Goal: Task Accomplishment & Management: Use online tool/utility

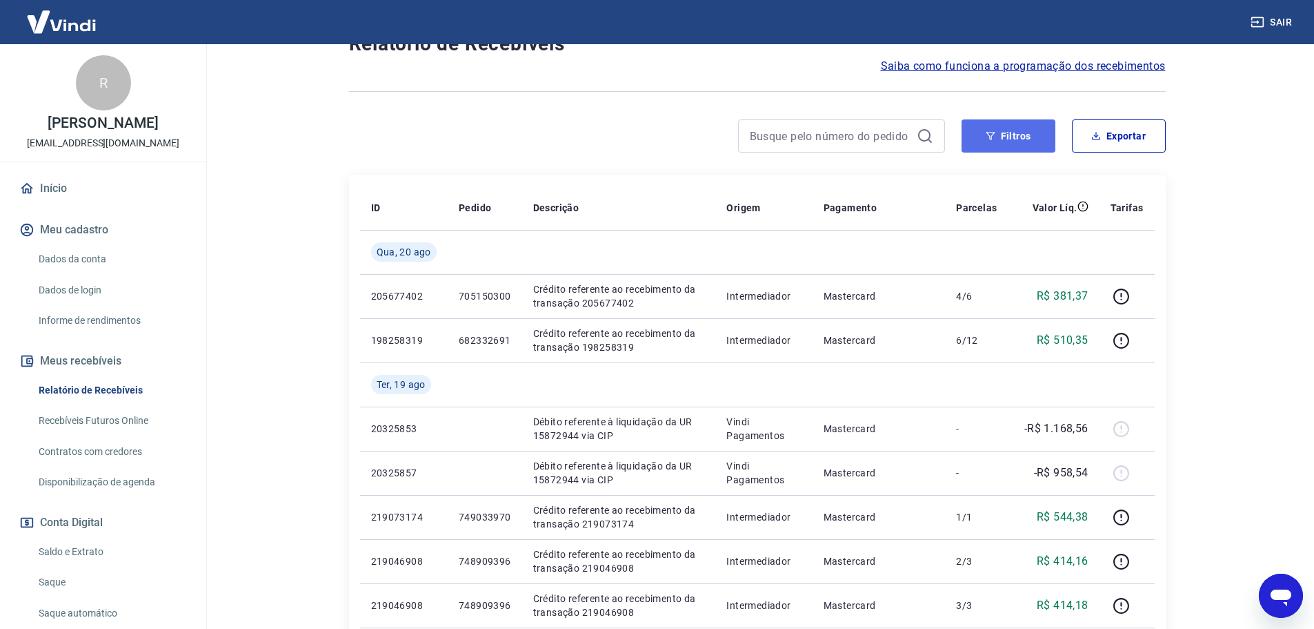
click at [1025, 137] on button "Filtros" at bounding box center [1009, 135] width 94 height 33
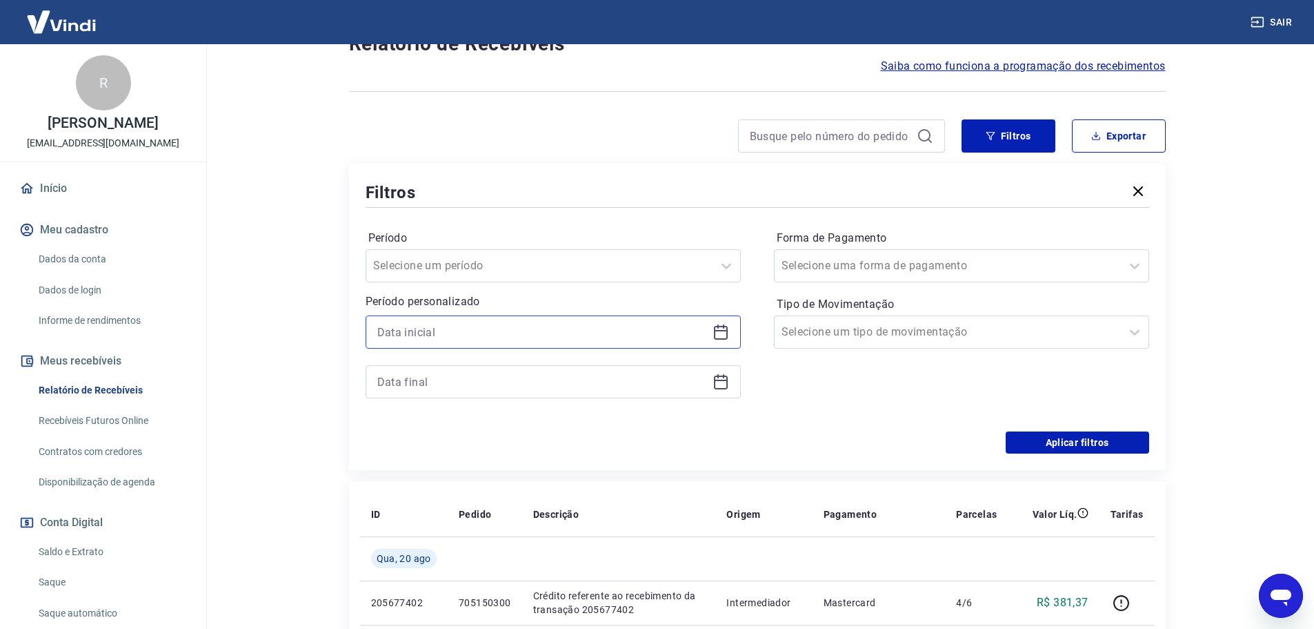
click at [523, 342] on input at bounding box center [542, 332] width 330 height 21
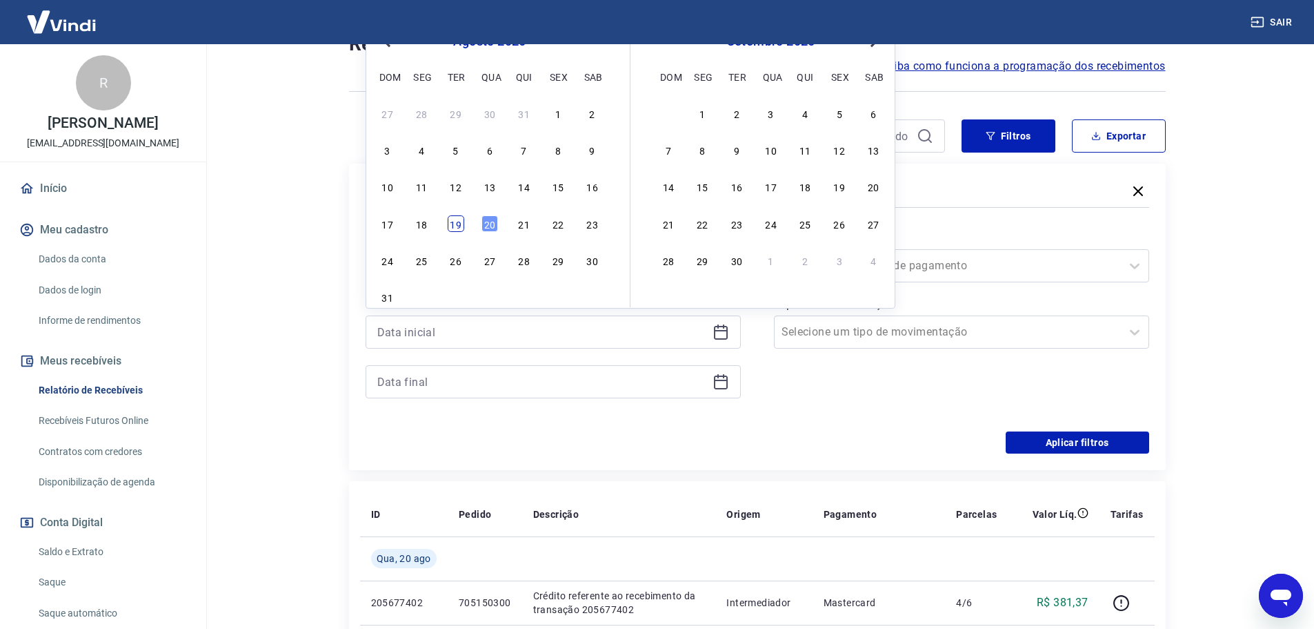
click at [462, 230] on div "19" at bounding box center [456, 223] width 17 height 17
type input "[DATE]"
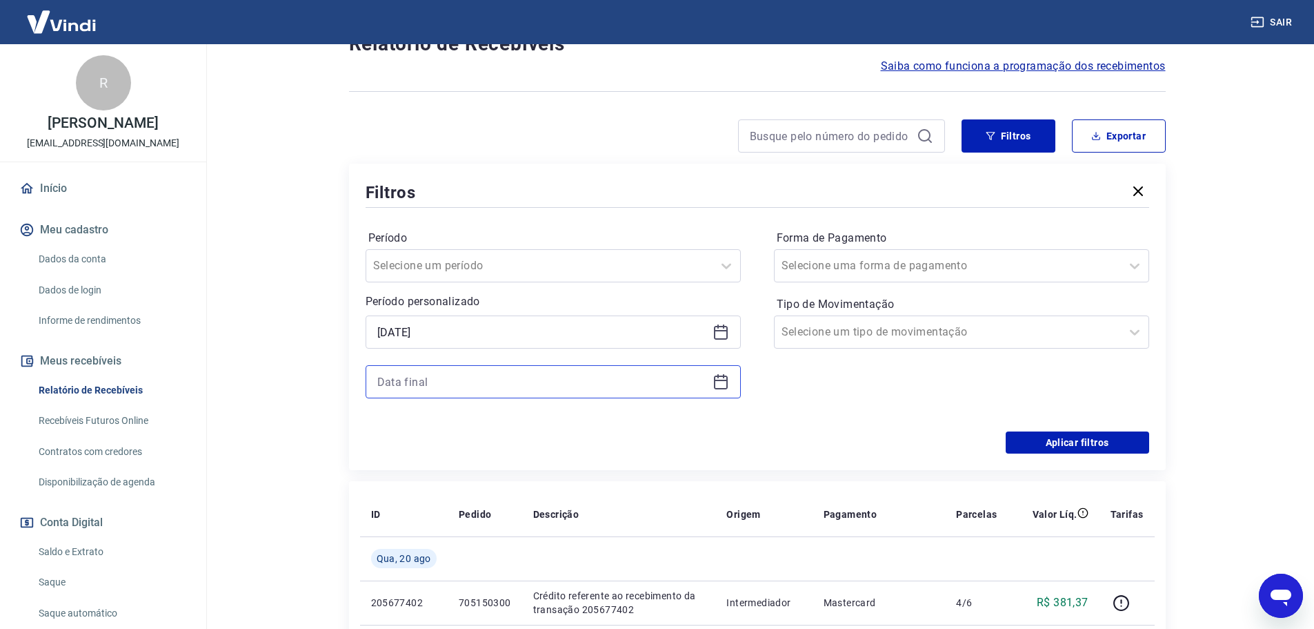
click at [462, 374] on input at bounding box center [542, 381] width 330 height 21
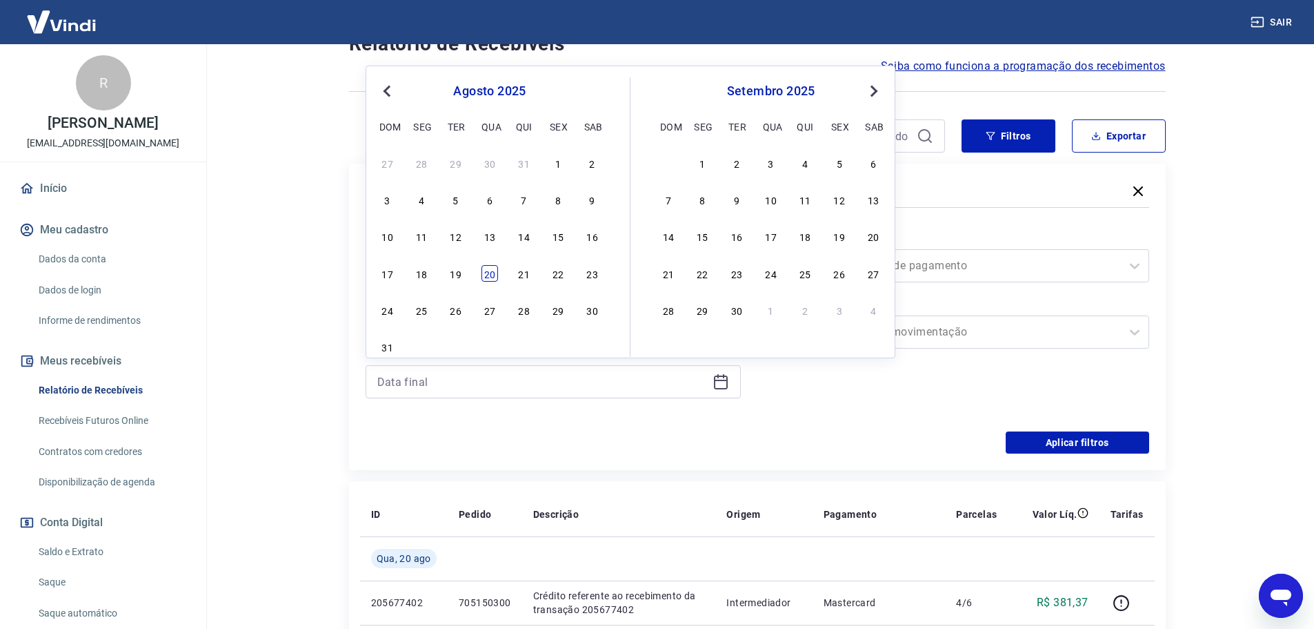
click at [495, 270] on div "20" at bounding box center [490, 273] width 17 height 17
type input "[DATE]"
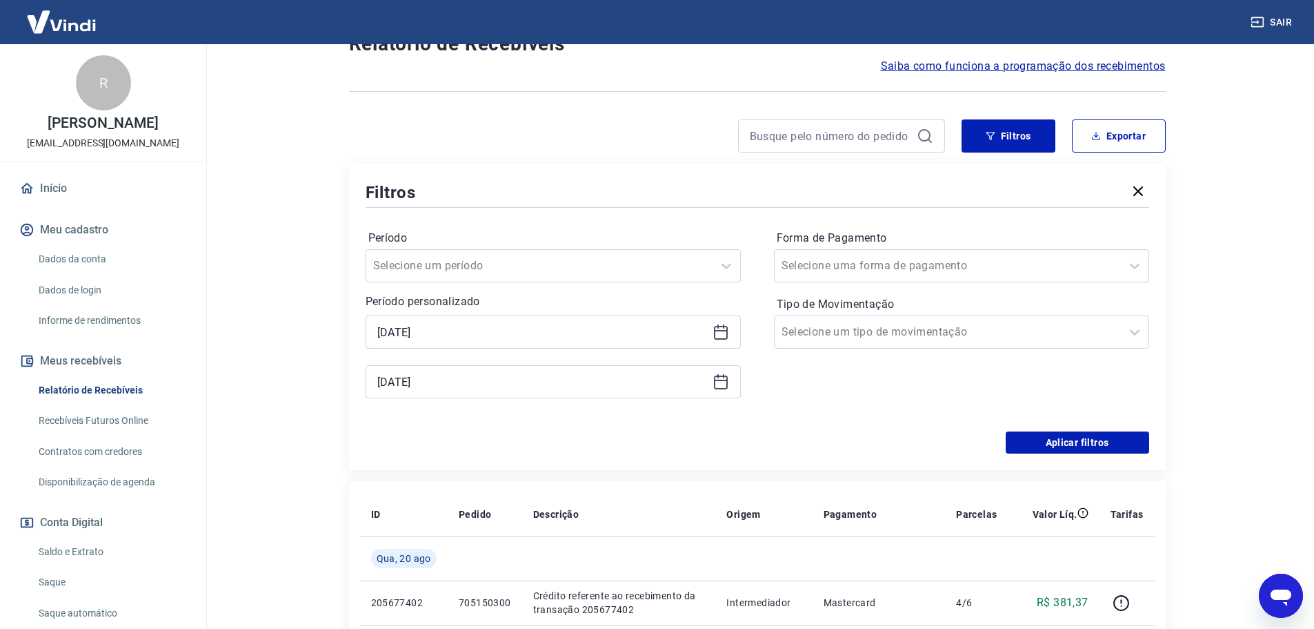
click at [500, 409] on div "Período Selecione um período Período personalizado Selected date: [DATE] [DATE]…" at bounding box center [553, 321] width 375 height 188
click at [1083, 448] on button "Aplicar filtros" at bounding box center [1078, 442] width 144 height 22
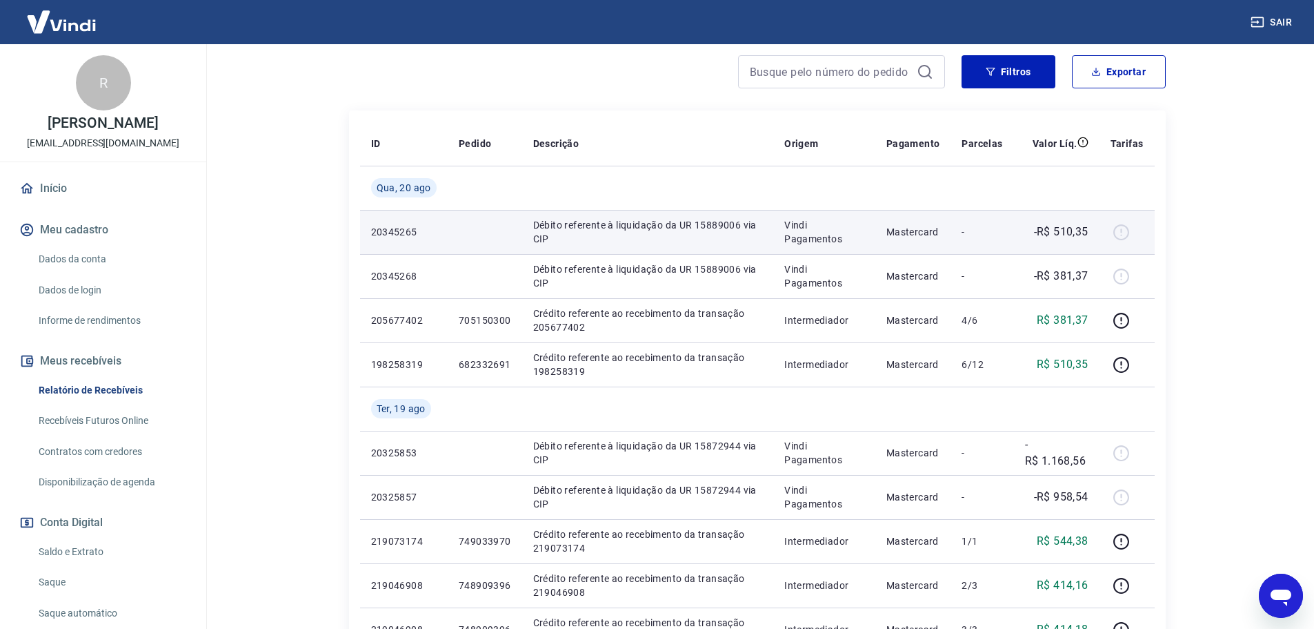
scroll to position [138, 0]
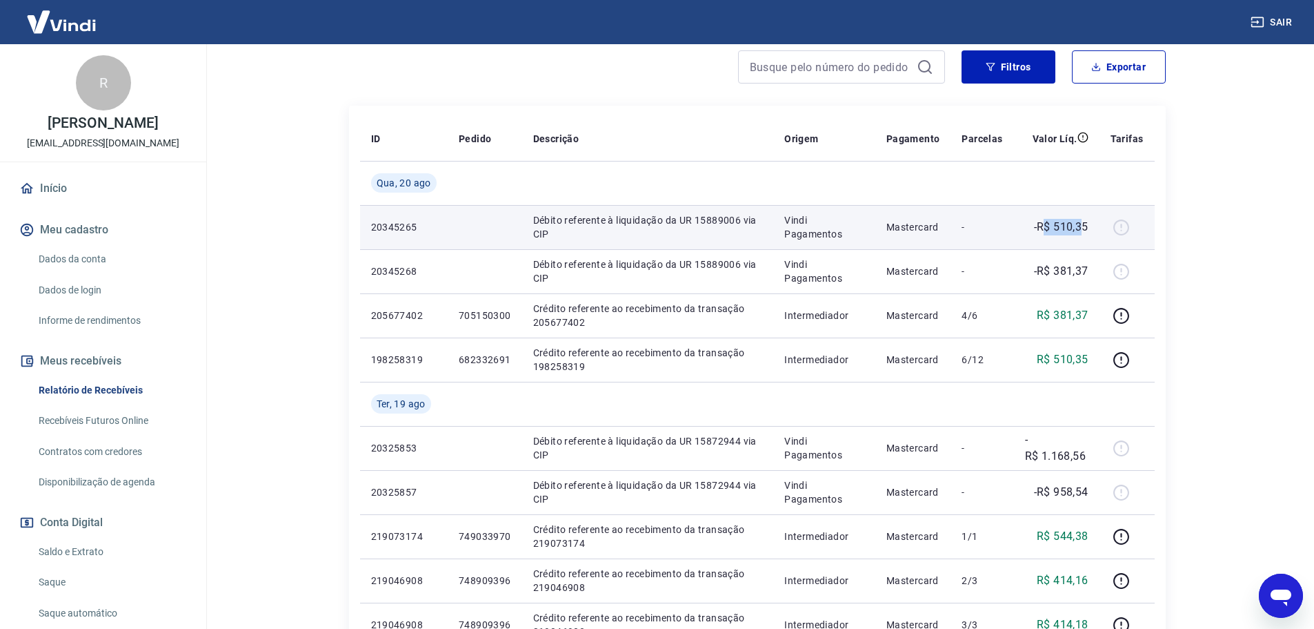
drag, startPoint x: 1085, startPoint y: 233, endPoint x: 1045, endPoint y: 233, distance: 40.0
click at [1045, 233] on p "-R$ 510,35" at bounding box center [1061, 227] width 55 height 17
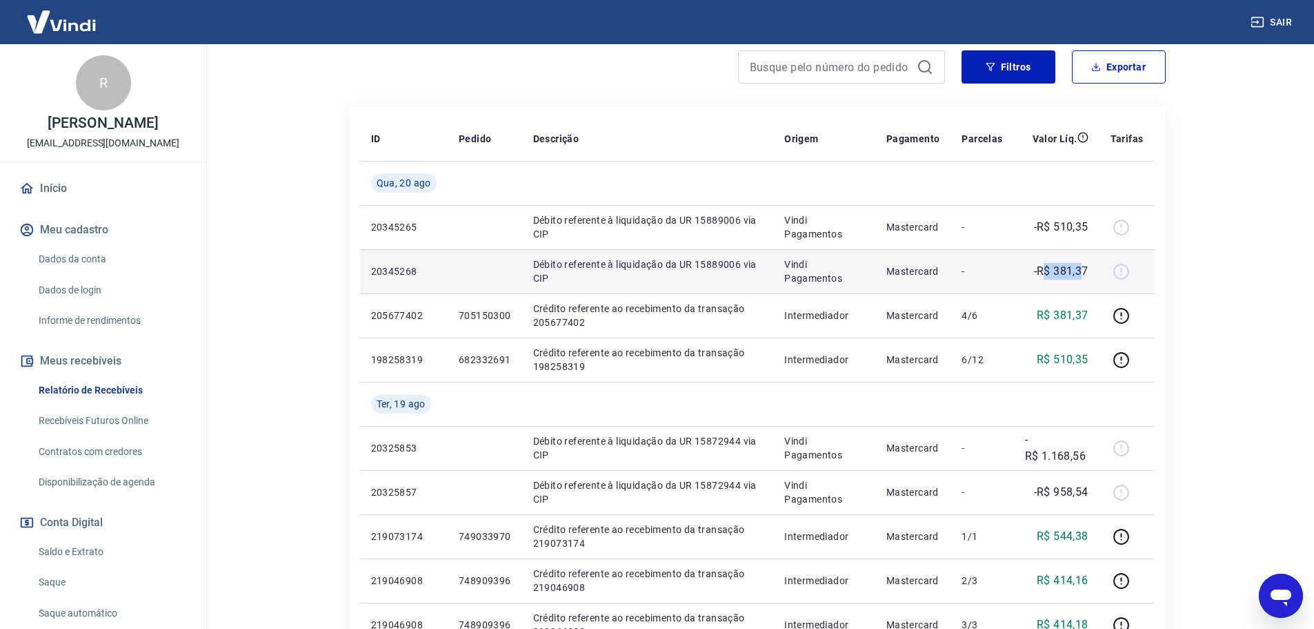
drag, startPoint x: 1076, startPoint y: 281, endPoint x: 1038, endPoint y: 280, distance: 38.6
click at [1038, 280] on td "-R$ 381,37" at bounding box center [1057, 271] width 86 height 44
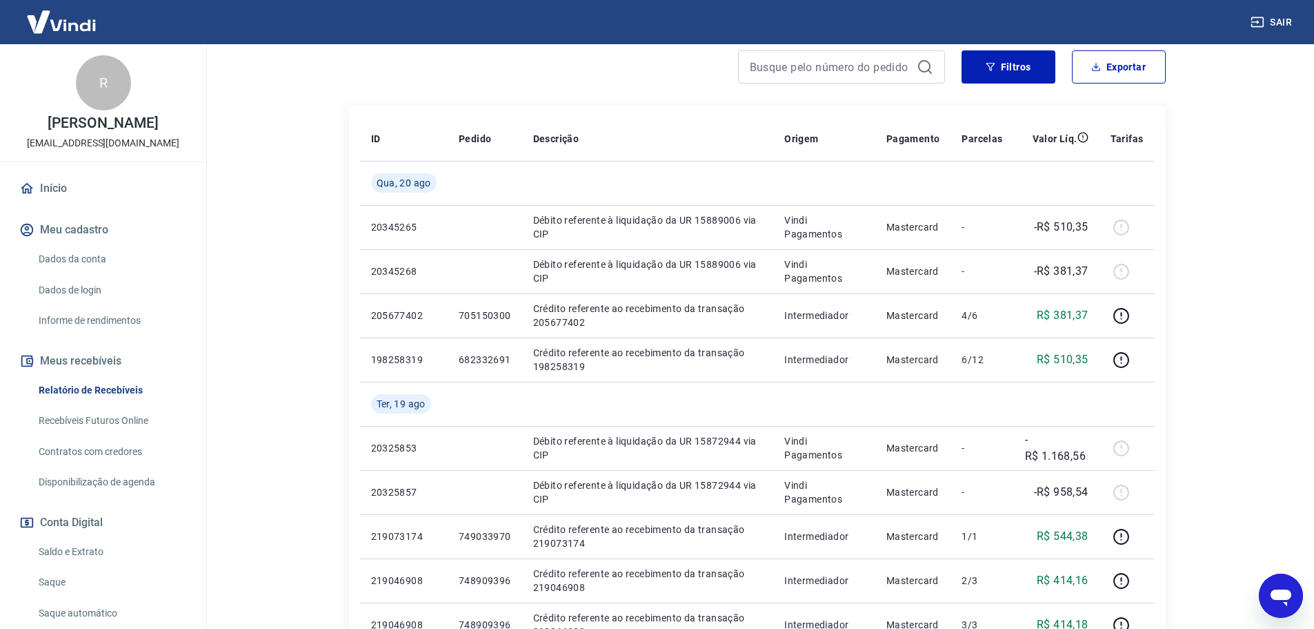
click at [308, 164] on main "Início / Meus Recebíveis / Relatório de Recebíveis Relatório de Recebíveis Saib…" at bounding box center [757, 198] width 1114 height 584
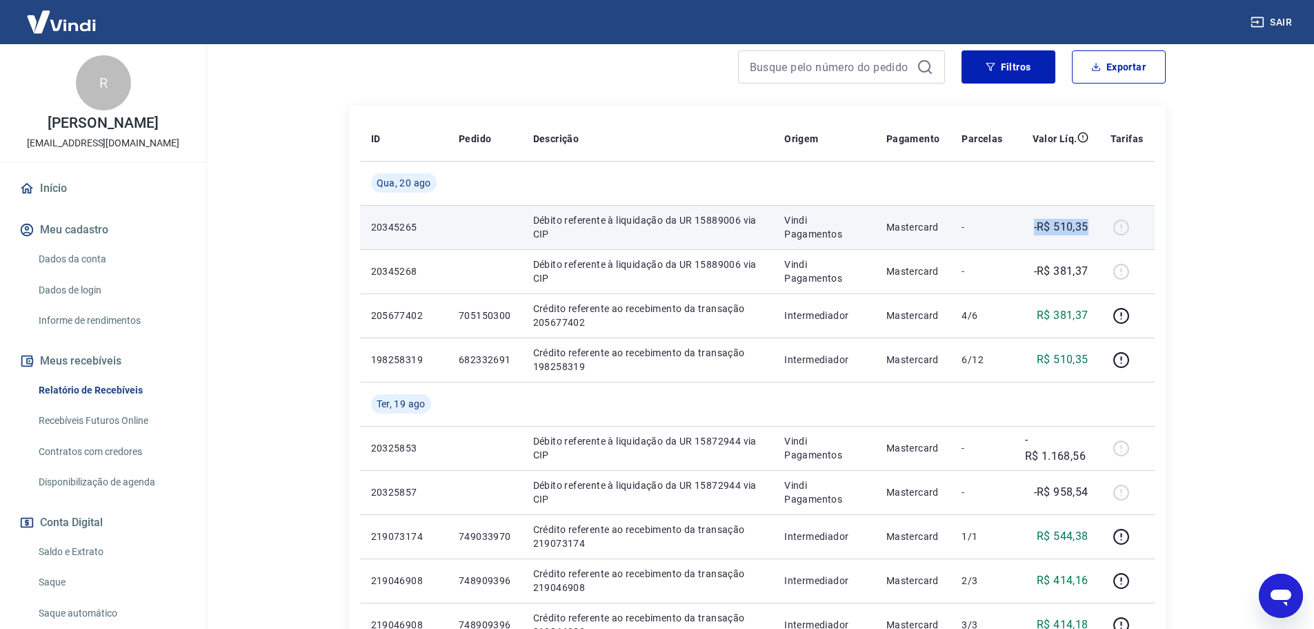
drag, startPoint x: 1021, startPoint y: 230, endPoint x: 1089, endPoint y: 229, distance: 68.3
click at [1089, 229] on td "-R$ 510,35" at bounding box center [1057, 227] width 86 height 44
click at [1089, 229] on p "-R$ 510,35" at bounding box center [1061, 227] width 55 height 17
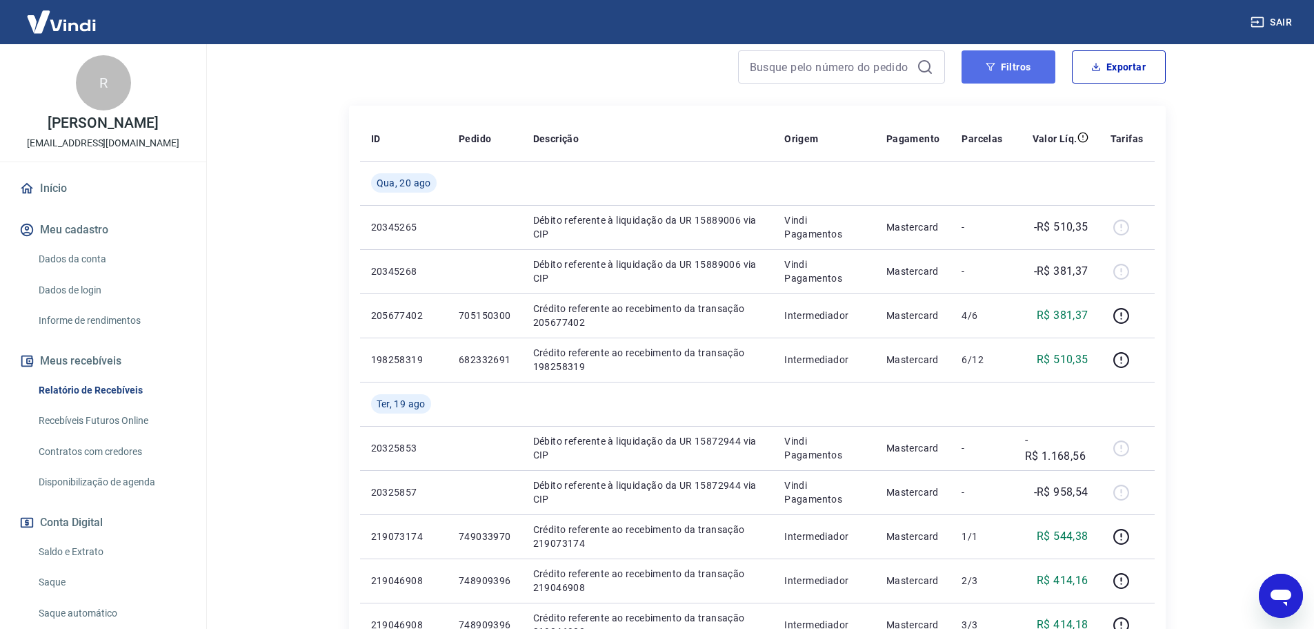
click at [1021, 72] on button "Filtros" at bounding box center [1009, 66] width 94 height 33
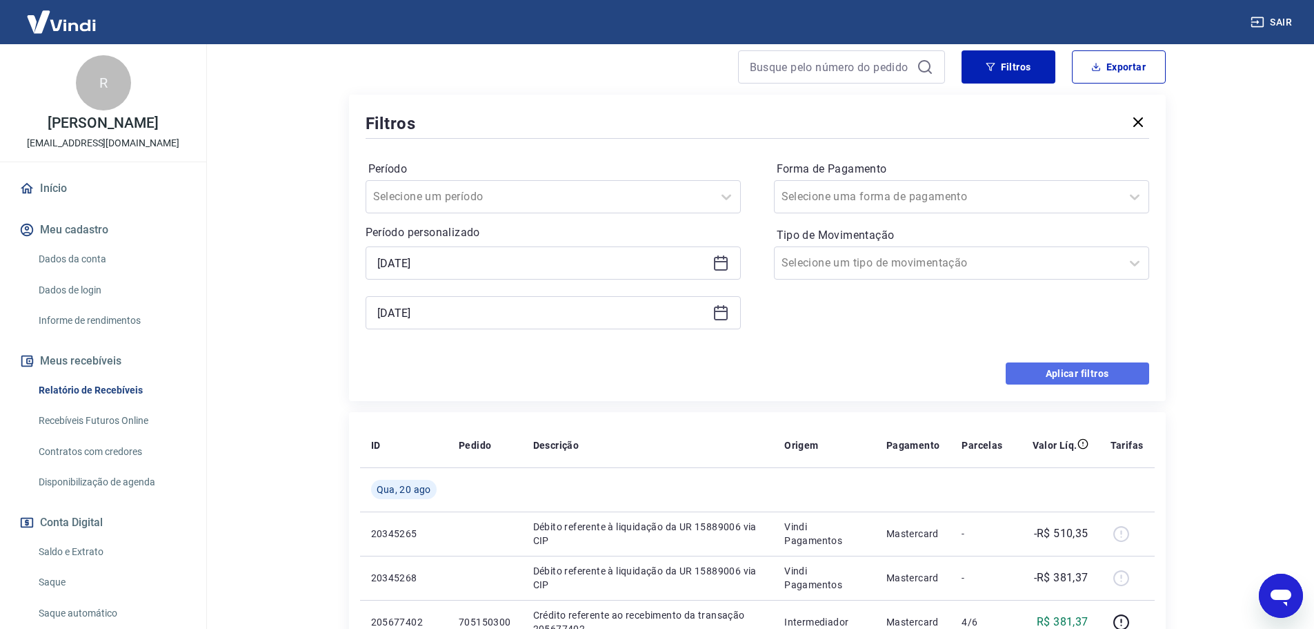
click at [1093, 381] on button "Aplicar filtros" at bounding box center [1078, 373] width 144 height 22
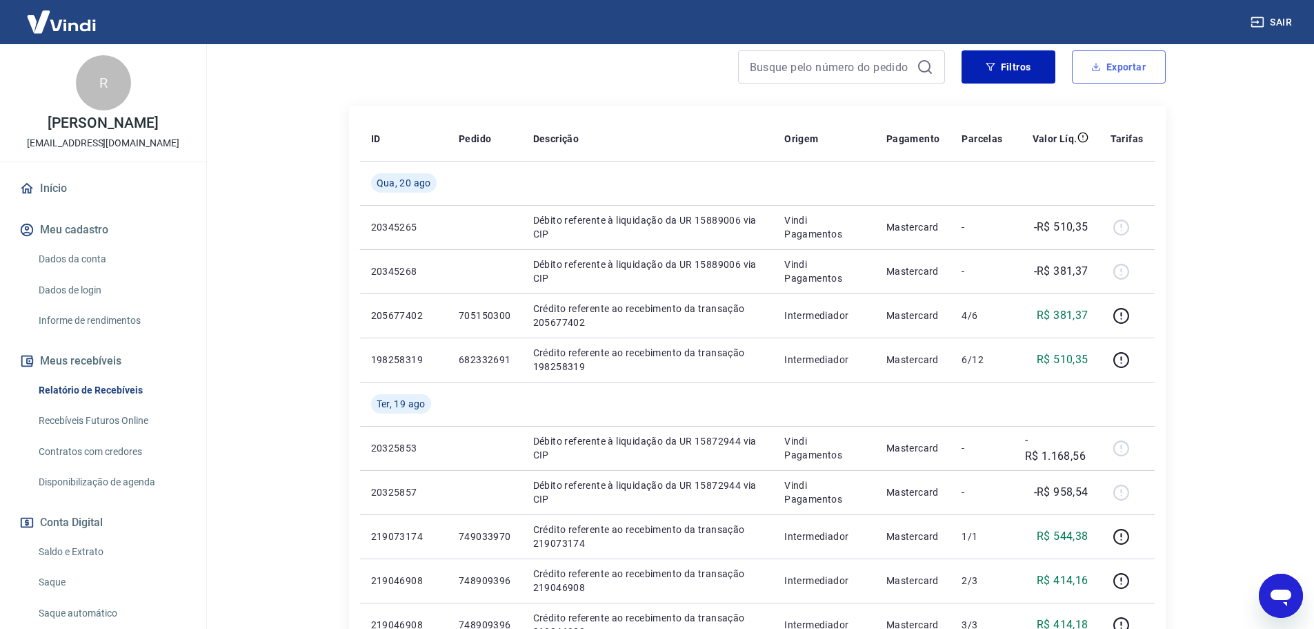
click at [1092, 75] on button "Exportar" at bounding box center [1119, 66] width 94 height 33
type input "[DATE]"
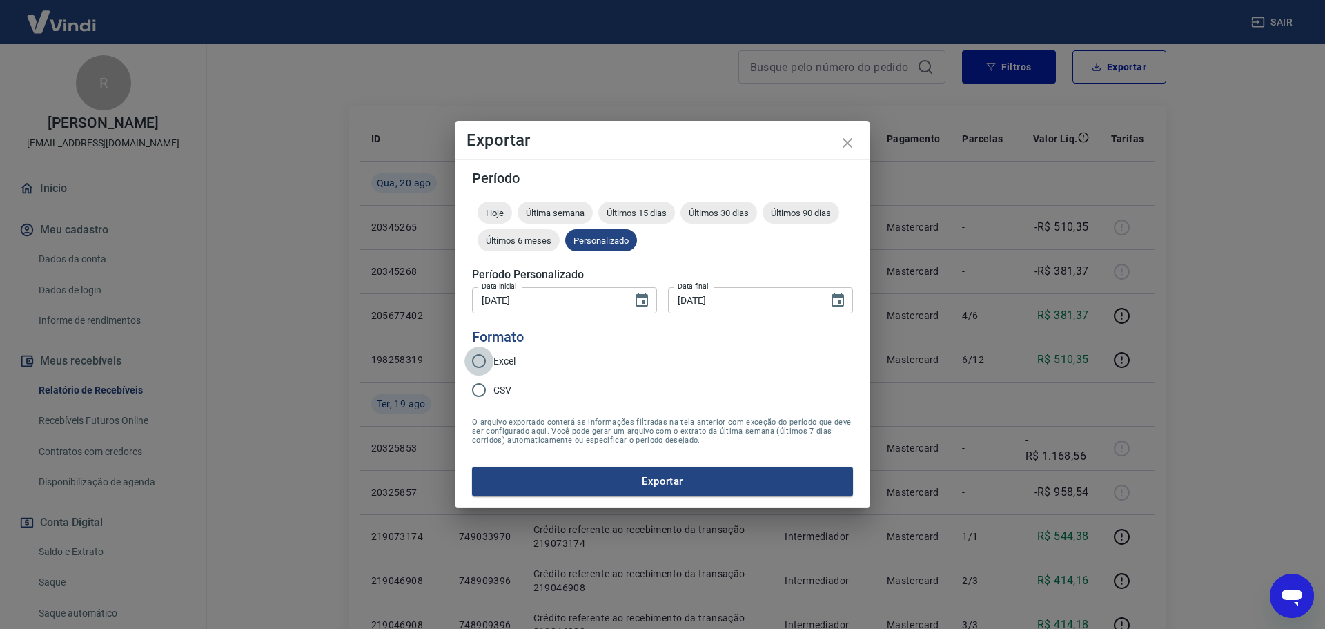
click at [477, 356] on input "Excel" at bounding box center [478, 360] width 29 height 29
radio input "true"
click at [660, 499] on div "Período Hoje Última semana Últimos 15 dias Últimos 30 dias Últimos 90 dias Últi…" at bounding box center [662, 333] width 414 height 348
click at [653, 480] on button "Exportar" at bounding box center [662, 480] width 381 height 29
